Goal: Task Accomplishment & Management: Manage account settings

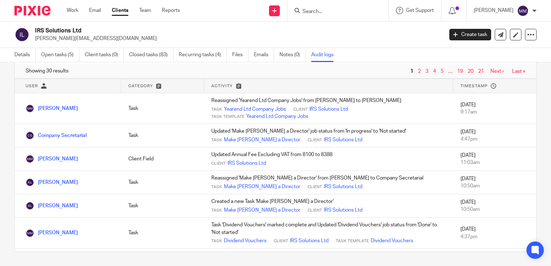
scroll to position [697, 0]
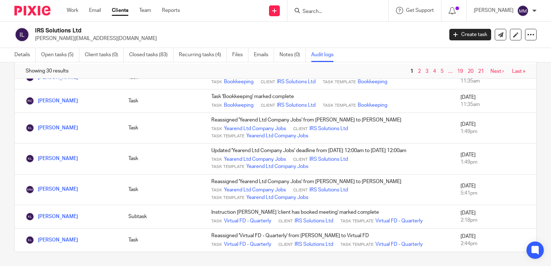
click at [40, 10] on img at bounding box center [32, 11] width 36 height 10
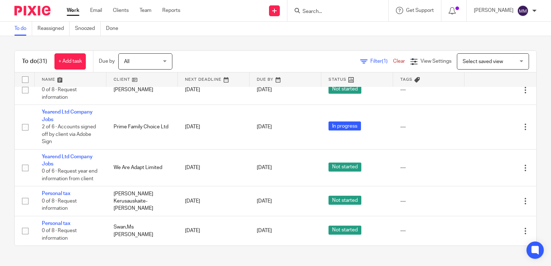
scroll to position [913, 0]
click at [89, 82] on link at bounding box center [71, 79] width 72 height 14
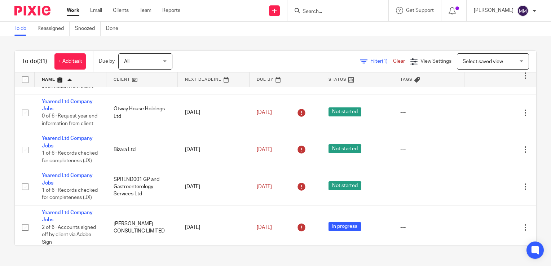
scroll to position [595, 0]
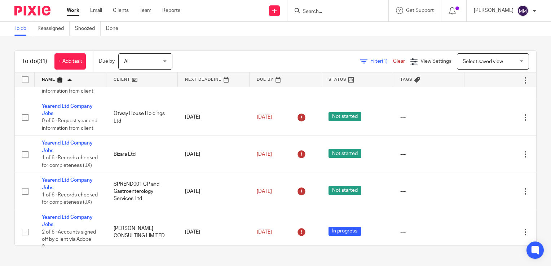
click at [326, 11] on input "Search" at bounding box center [334, 12] width 65 height 6
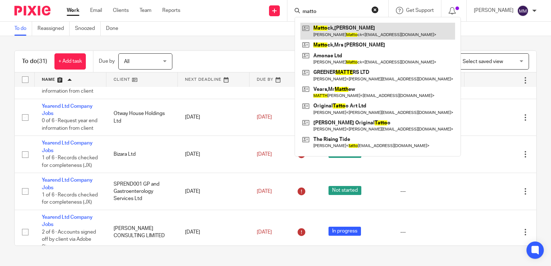
type input "matto"
click at [333, 29] on link at bounding box center [377, 31] width 155 height 17
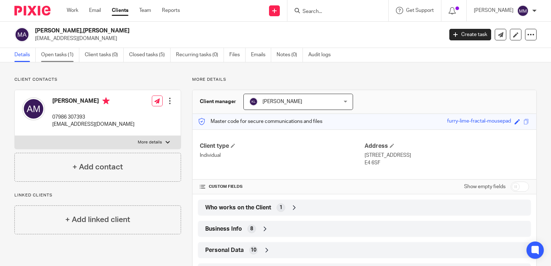
click at [53, 53] on link "Open tasks (1)" at bounding box center [60, 55] width 38 height 14
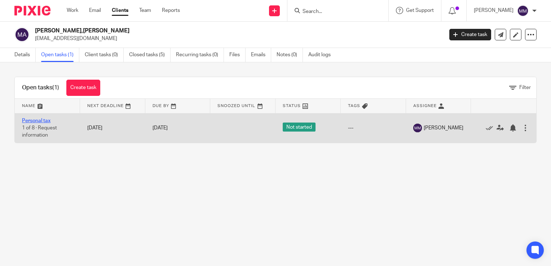
click at [41, 121] on link "Personal tax" at bounding box center [36, 120] width 28 height 5
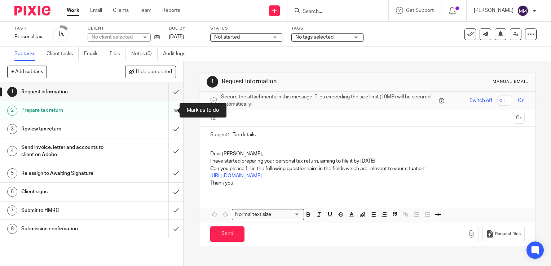
click at [167, 110] on input "submit" at bounding box center [91, 110] width 183 height 18
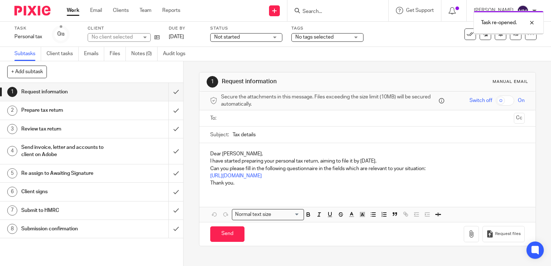
click at [168, 129] on input "submit" at bounding box center [91, 129] width 183 height 18
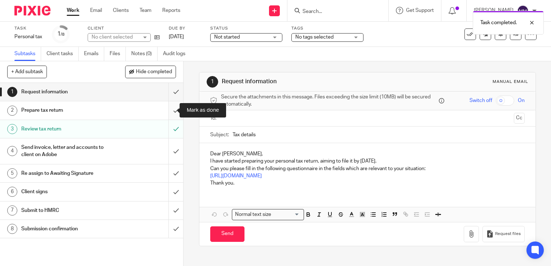
click at [168, 112] on input "submit" at bounding box center [91, 110] width 183 height 18
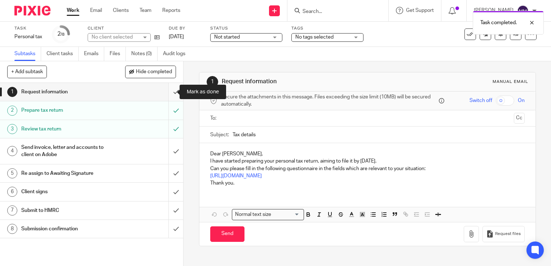
click at [167, 87] on input "submit" at bounding box center [91, 92] width 183 height 18
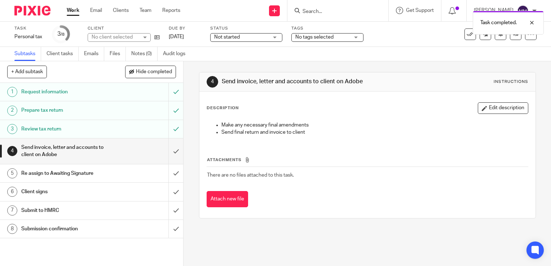
click at [261, 37] on span "Not started" at bounding box center [241, 38] width 54 height 8
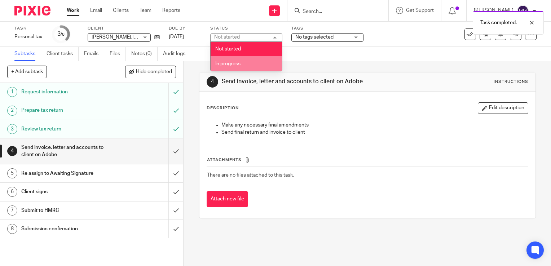
click at [257, 62] on li "In progress" at bounding box center [246, 63] width 71 height 15
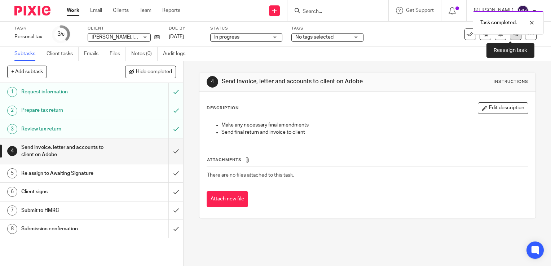
click at [514, 37] on link at bounding box center [516, 34] width 12 height 12
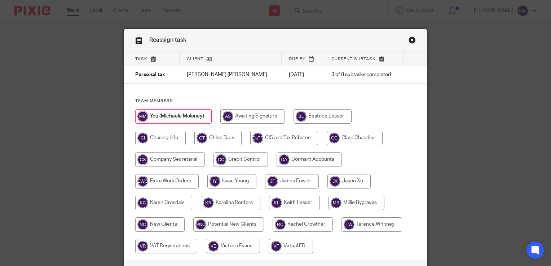
click at [339, 180] on input "radio" at bounding box center [348, 181] width 43 height 14
radio input "true"
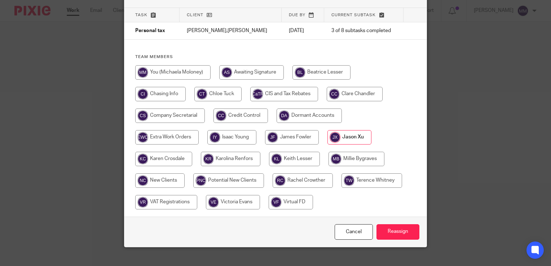
scroll to position [45, 0]
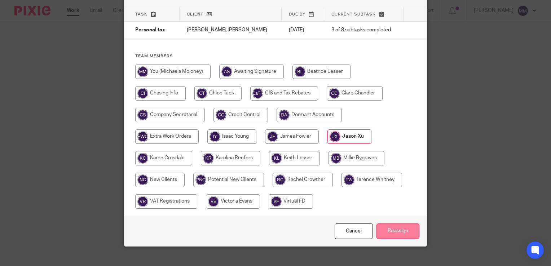
click at [389, 226] on input "Reassign" at bounding box center [397, 232] width 43 height 16
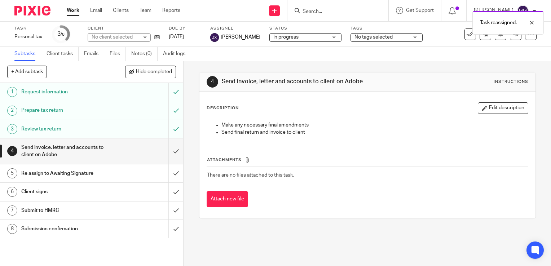
click at [39, 11] on img at bounding box center [32, 11] width 36 height 10
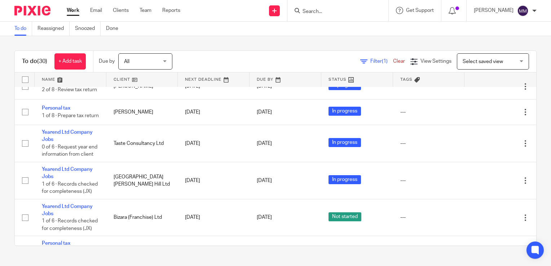
scroll to position [574, 0]
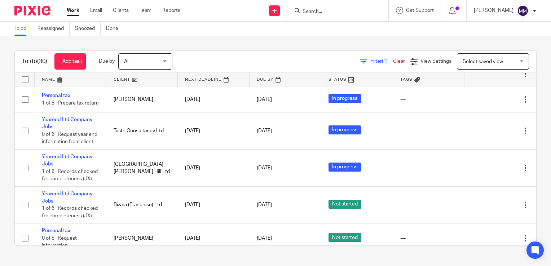
click at [309, 9] on input "Search" at bounding box center [334, 12] width 65 height 6
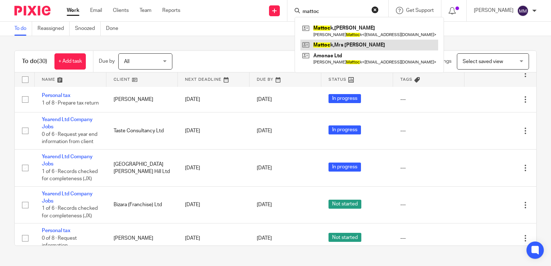
type input "mattoc"
click at [338, 48] on link at bounding box center [369, 45] width 138 height 11
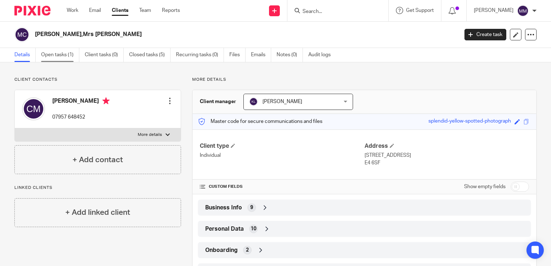
click at [67, 56] on link "Open tasks (1)" at bounding box center [60, 55] width 38 height 14
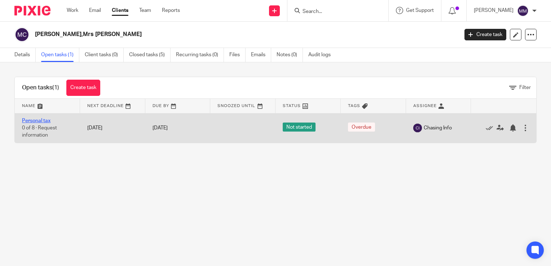
click at [38, 121] on link "Personal tax" at bounding box center [36, 120] width 28 height 5
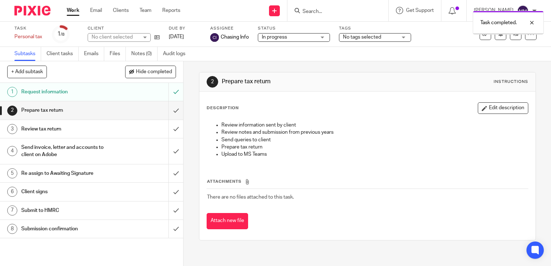
click at [168, 110] on input "submit" at bounding box center [91, 110] width 183 height 18
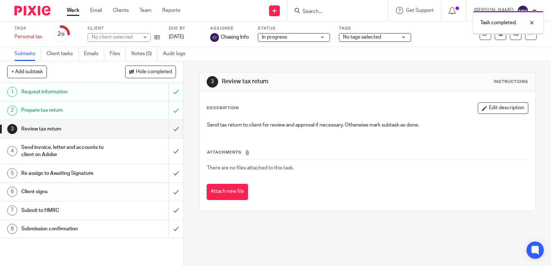
click at [167, 129] on input "submit" at bounding box center [91, 129] width 183 height 18
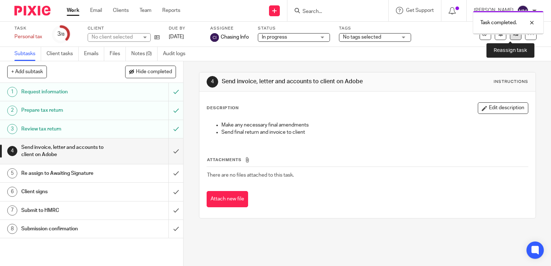
click at [510, 38] on link at bounding box center [516, 34] width 12 height 12
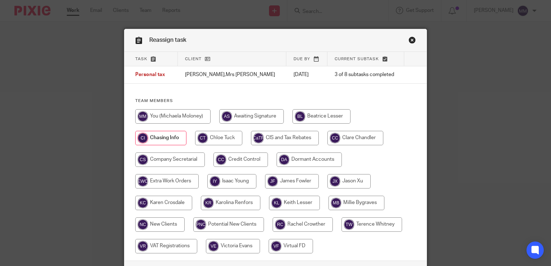
click at [345, 181] on input "radio" at bounding box center [348, 181] width 43 height 14
radio input "true"
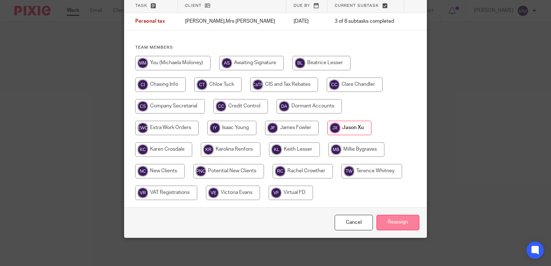
click at [394, 224] on input "Reassign" at bounding box center [397, 223] width 43 height 16
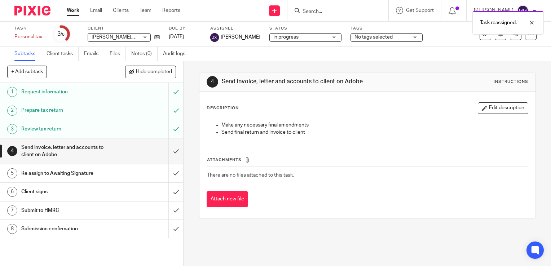
click at [40, 6] on img at bounding box center [32, 11] width 36 height 10
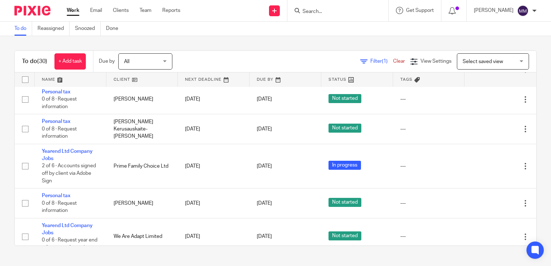
scroll to position [939, 0]
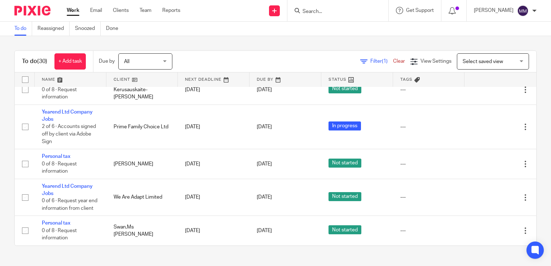
click at [85, 75] on link at bounding box center [71, 79] width 72 height 14
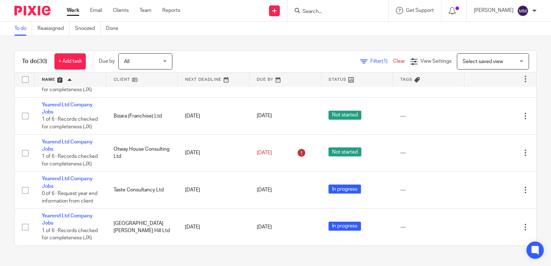
scroll to position [939, 0]
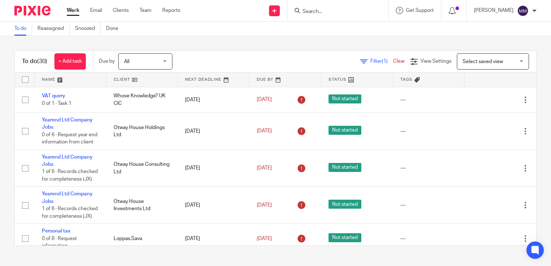
click at [274, 9] on input "Search" at bounding box center [334, 12] width 65 height 6
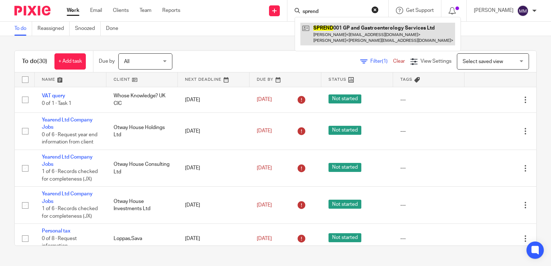
type input "sprend"
click at [274, 41] on link at bounding box center [377, 34] width 155 height 22
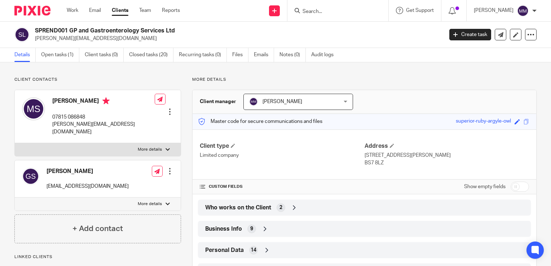
click at [277, 213] on div "Who works on the Client 2" at bounding box center [364, 208] width 322 height 12
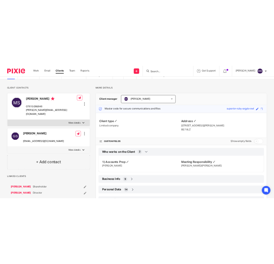
scroll to position [43, 0]
